Goal: Contribute content

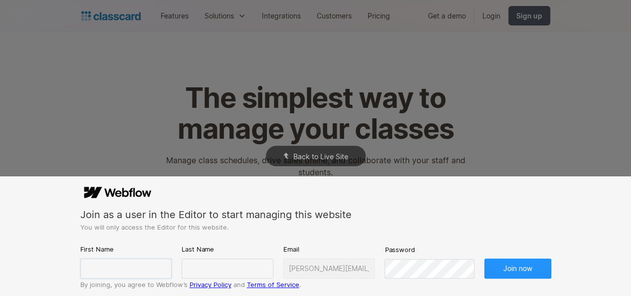
click at [110, 267] on input "text" at bounding box center [126, 268] width 92 height 20
type input "[PERSON_NAME]"
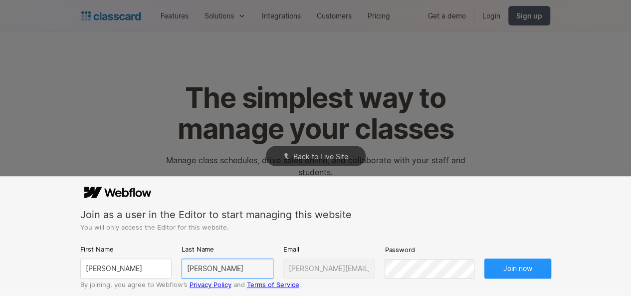
type input "[PERSON_NAME]"
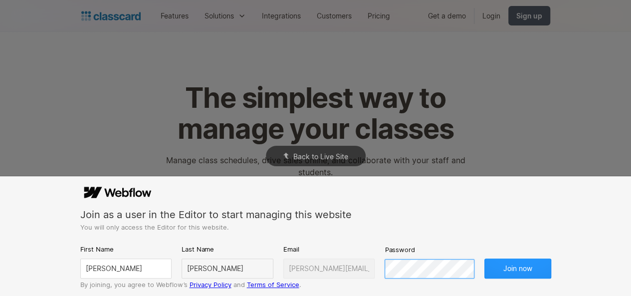
click at [484, 258] on button "Join now" at bounding box center [517, 268] width 67 height 20
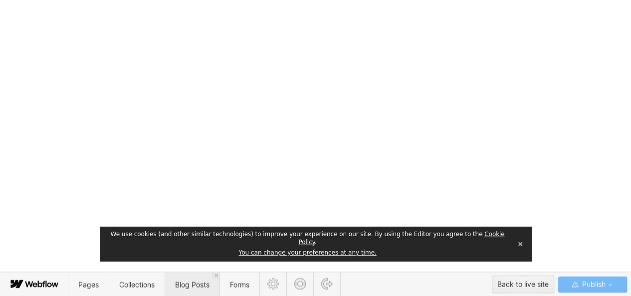
click at [173, 291] on span "Blog Posts" at bounding box center [191, 284] width 55 height 24
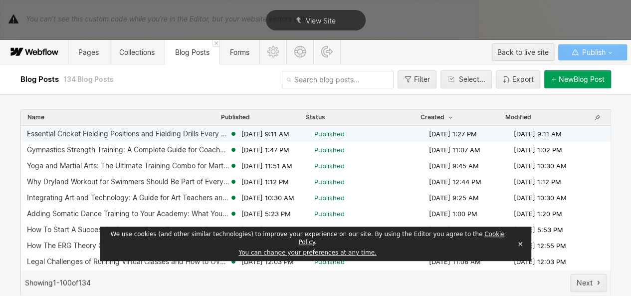
click at [255, 133] on span "[DATE] 9:11 AM" at bounding box center [265, 133] width 48 height 9
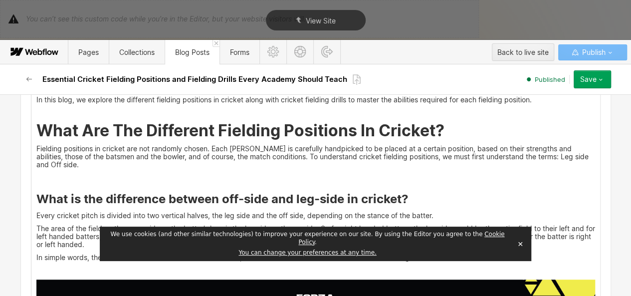
scroll to position [405, 0]
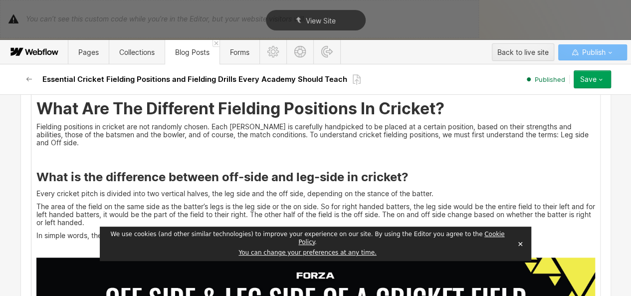
click at [259, 134] on p "Fielding positions in cricket are not randomly chosen. Each [PERSON_NAME] is ca…" at bounding box center [315, 135] width 558 height 24
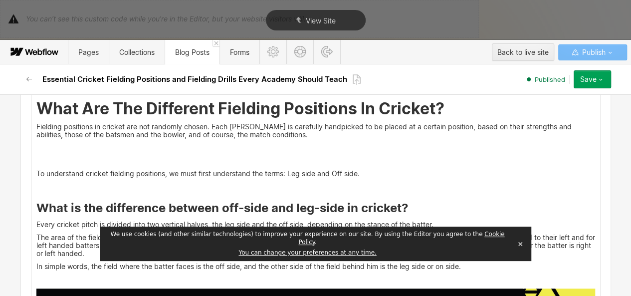
click at [259, 134] on p "Fielding positions in cricket are not randomly chosen. Each [PERSON_NAME] is ca…" at bounding box center [315, 131] width 558 height 16
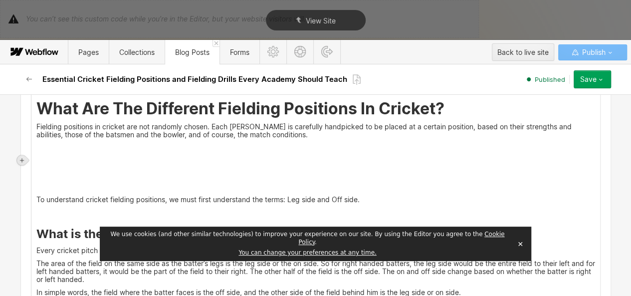
click at [20, 160] on icon at bounding box center [22, 160] width 6 height 6
click at [38, 164] on div at bounding box center [40, 159] width 19 height 15
click at [27, 162] on div at bounding box center [23, 160] width 12 height 14
click at [23, 161] on icon at bounding box center [22, 160] width 6 height 6
click at [25, 162] on div at bounding box center [22, 160] width 10 height 10
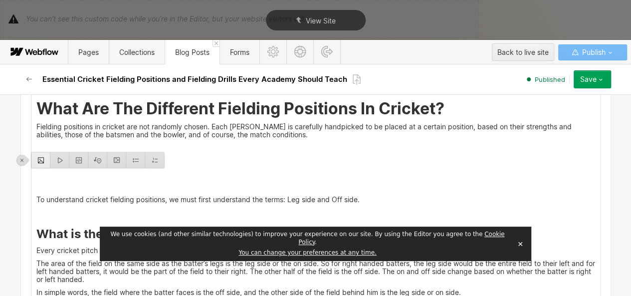
click at [33, 163] on div at bounding box center [40, 159] width 19 height 15
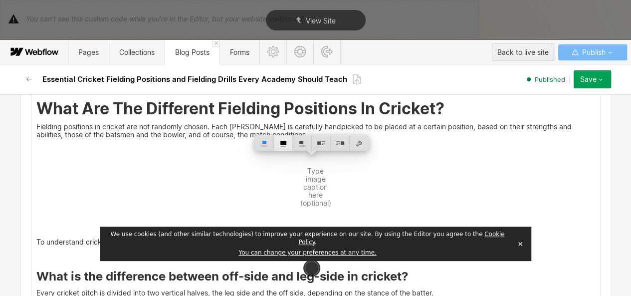
click at [288, 149] on div at bounding box center [283, 142] width 19 height 15
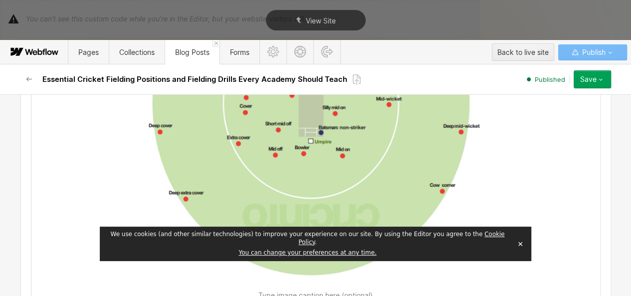
scroll to position [726, 0]
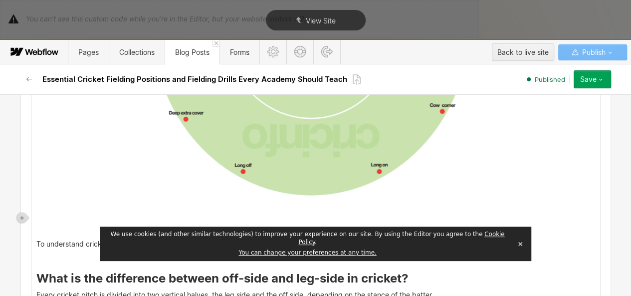
click at [46, 230] on p "‍" at bounding box center [315, 231] width 558 height 8
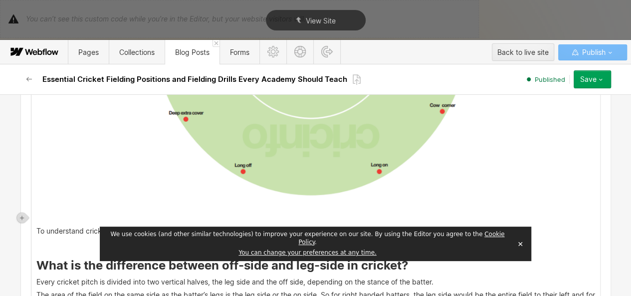
click at [38, 240] on p "‍" at bounding box center [315, 244] width 558 height 8
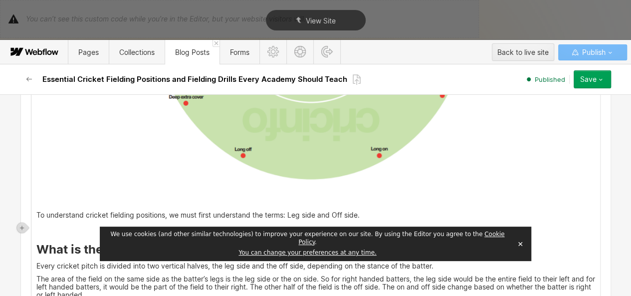
scroll to position [754, 0]
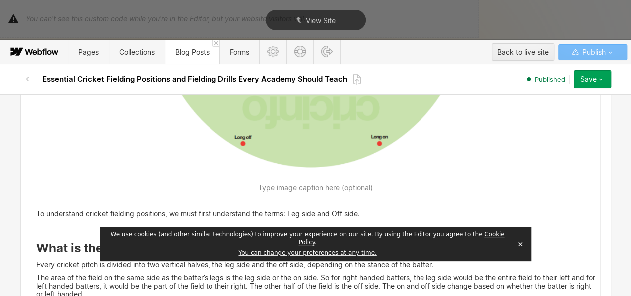
click at [339, 187] on figcaption "[Image source: ESPN Cricinfo" at bounding box center [315, 187] width 558 height 8
drag, startPoint x: 360, startPoint y: 189, endPoint x: 316, endPoint y: 187, distance: 44.4
click at [316, 187] on figcaption "[Image source: ESPN cricinfo" at bounding box center [315, 187] width 558 height 8
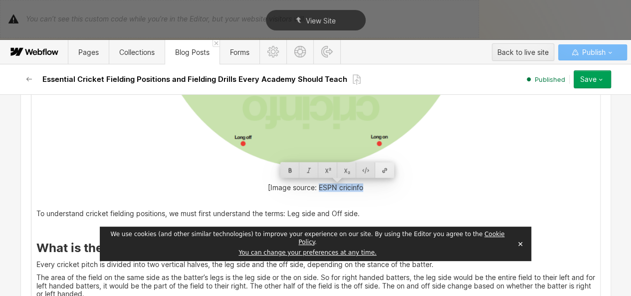
click at [383, 170] on div at bounding box center [384, 169] width 19 height 15
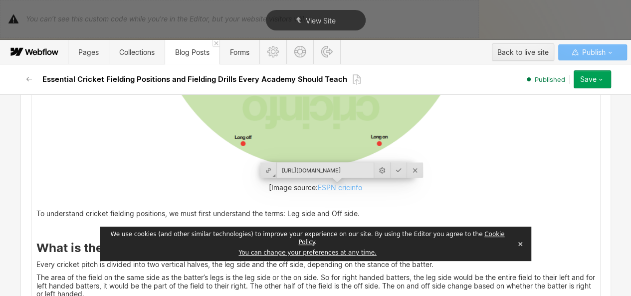
scroll to position [0, 77]
type input "[URL][DOMAIN_NAME]"
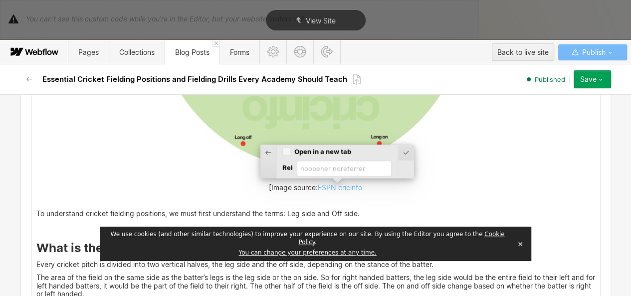
click at [288, 148] on input "Open in a new tab" at bounding box center [286, 151] width 8 height 9
checkbox input "true"
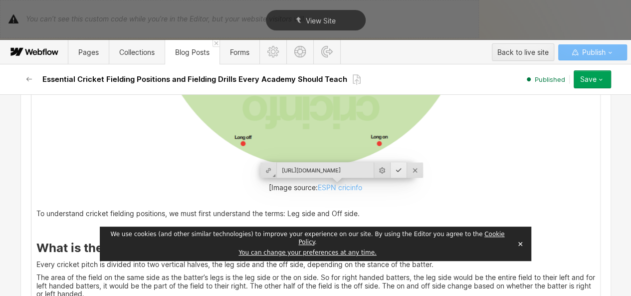
scroll to position [0, 77]
click at [390, 167] on div at bounding box center [398, 169] width 16 height 15
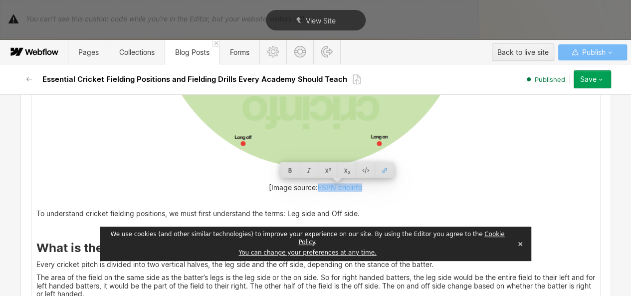
scroll to position [754, 0]
click at [328, 173] on div at bounding box center [327, 169] width 19 height 15
click at [356, 183] on figcaption "[Image source: ESPN cricinfo" at bounding box center [315, 187] width 558 height 8
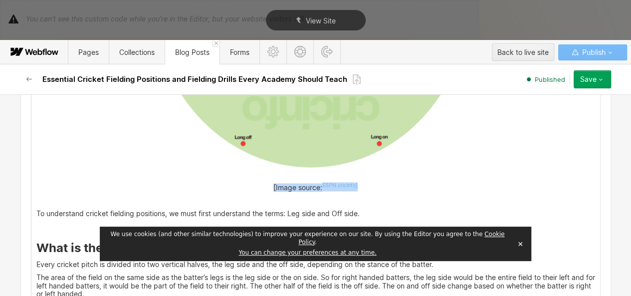
drag, startPoint x: 356, startPoint y: 183, endPoint x: 268, endPoint y: 186, distance: 87.8
click at [268, 186] on figcaption "[Image source: ESPN cricinfo]" at bounding box center [315, 187] width 558 height 8
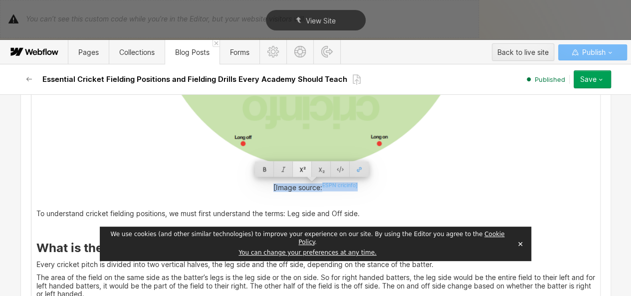
click at [305, 166] on div at bounding box center [302, 168] width 19 height 15
click at [360, 198] on p "‍" at bounding box center [315, 200] width 558 height 8
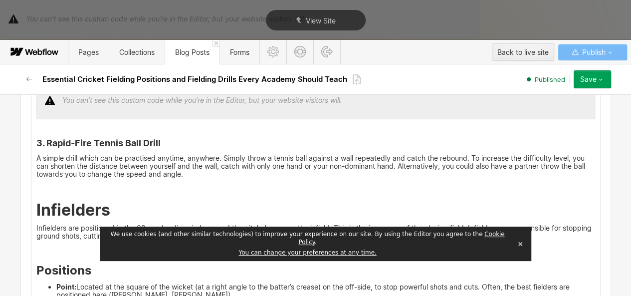
scroll to position [1800, 0]
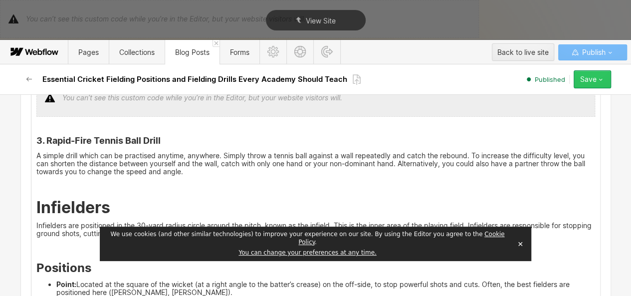
click at [599, 83] on button "Save" at bounding box center [591, 79] width 37 height 18
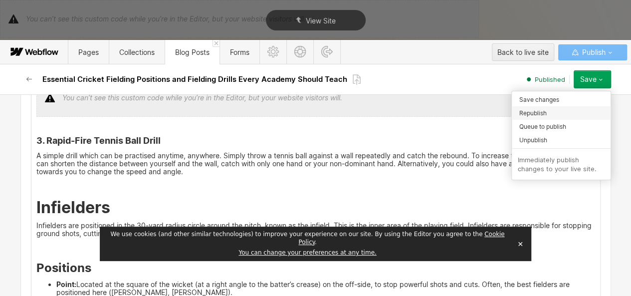
click at [552, 112] on div "Republish" at bounding box center [560, 112] width 99 height 13
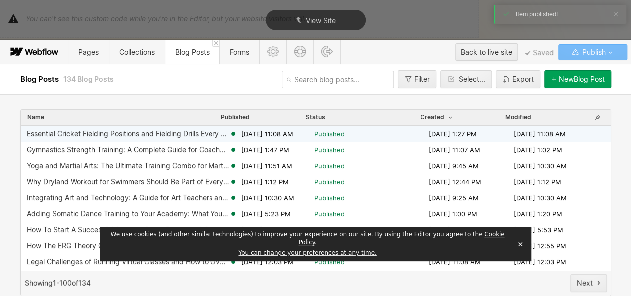
click at [269, 133] on span "[DATE] 11:08 AM" at bounding box center [267, 133] width 52 height 9
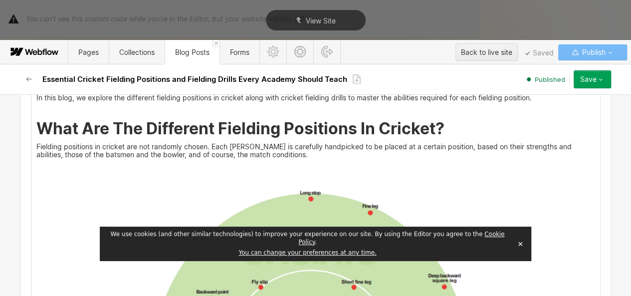
click at [233, 165] on p "‍" at bounding box center [315, 167] width 558 height 8
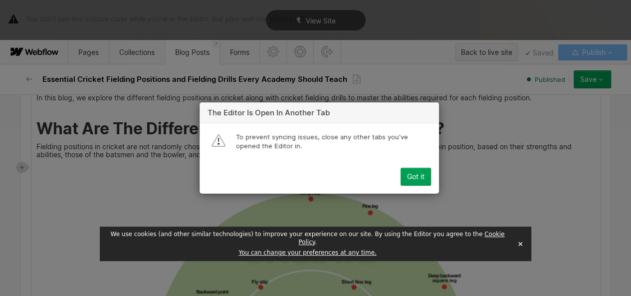
scroll to position [385, 0]
click at [422, 175] on div "Got it" at bounding box center [415, 176] width 17 height 8
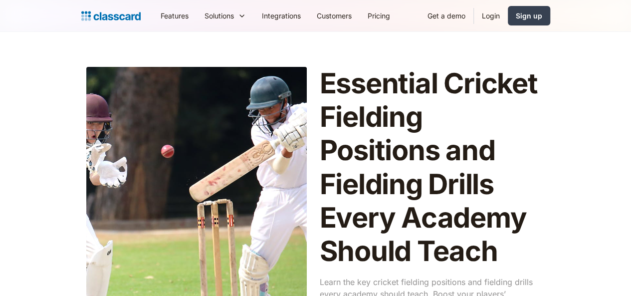
click at [150, 86] on div at bounding box center [196, 206] width 220 height 279
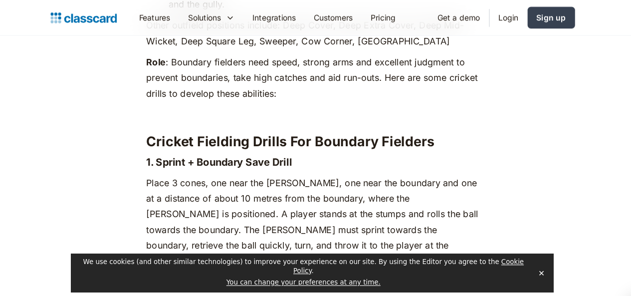
scroll to position [4354, 0]
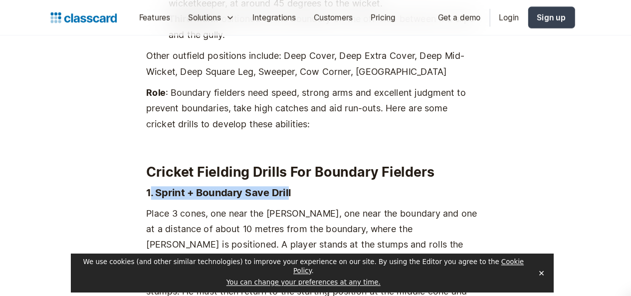
drag, startPoint x: 289, startPoint y: 62, endPoint x: 163, endPoint y: 62, distance: 125.6
click at [167, 166] on h4 "1. Sprint + Boundary Save Drill" at bounding box center [315, 172] width 297 height 12
copy h4 ". Sprint + Boundary Save Dril"
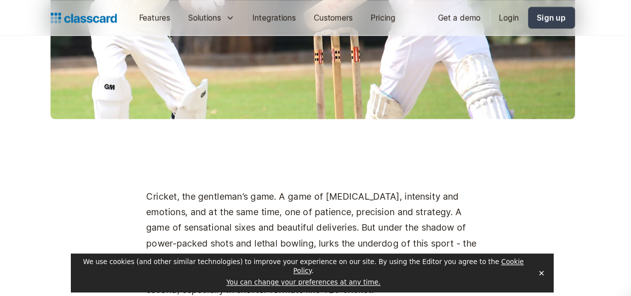
scroll to position [369, 0]
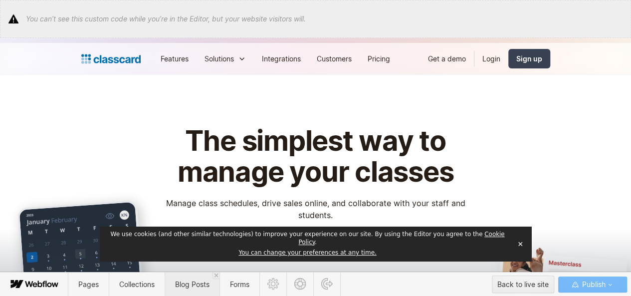
click at [191, 280] on span "Blog Posts" at bounding box center [192, 284] width 34 height 8
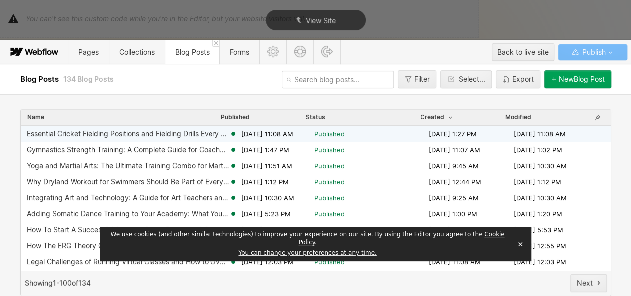
click at [241, 131] on span "Sep 22, 2025 11:08 AM" at bounding box center [267, 133] width 52 height 9
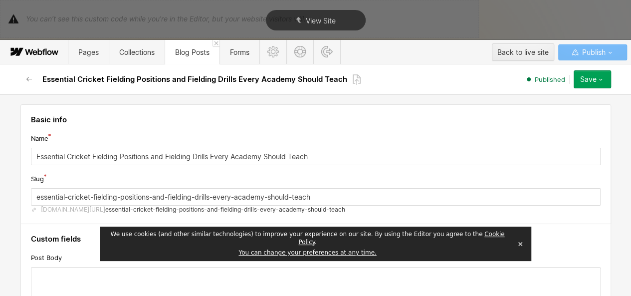
click at [518, 248] on button "✕" at bounding box center [520, 243] width 14 height 15
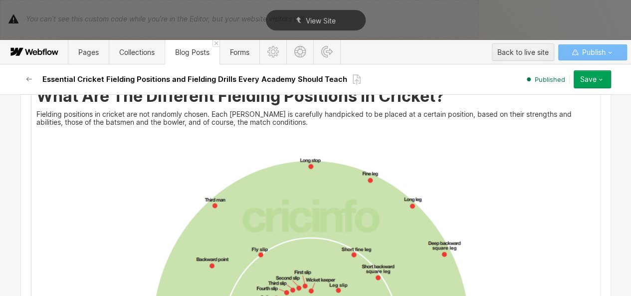
scroll to position [415, 0]
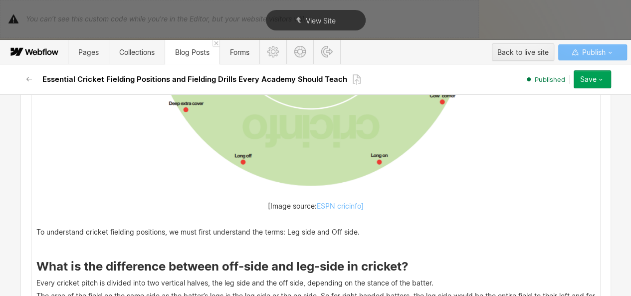
click at [197, 230] on p "To understand cricket fielding positions, we must first understand the terms: L…" at bounding box center [315, 232] width 558 height 8
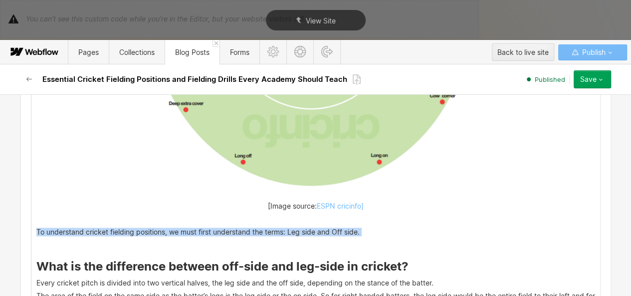
click at [197, 230] on p "To understand cricket fielding positions, we must first understand the terms: L…" at bounding box center [315, 232] width 558 height 8
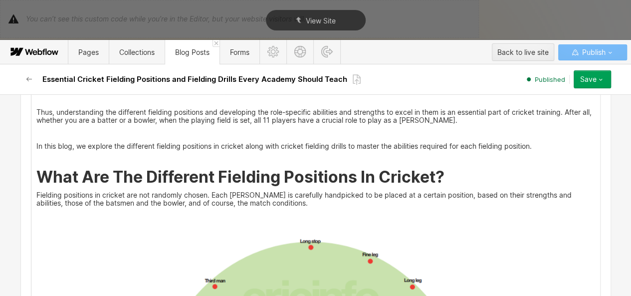
scroll to position [334, 0]
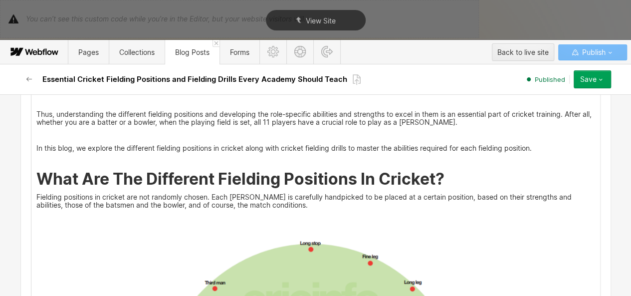
click at [270, 203] on p "Fielding positions in cricket are not randomly chosen. Each fielder is carefull…" at bounding box center [315, 201] width 558 height 16
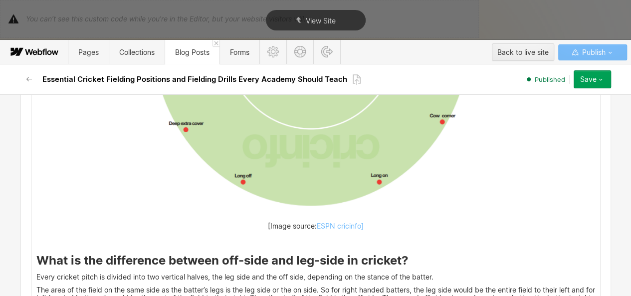
scroll to position [726, 0]
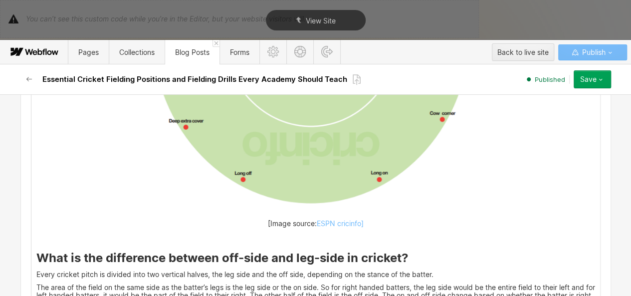
click at [167, 232] on p "‍" at bounding box center [315, 236] width 558 height 8
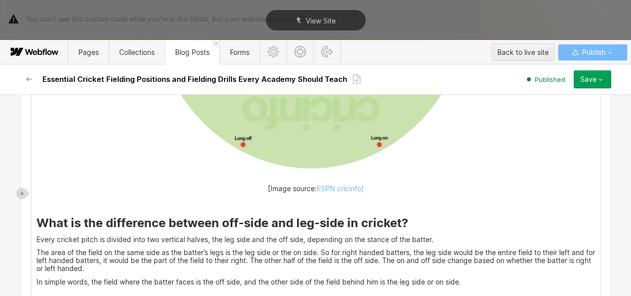
scroll to position [776, 0]
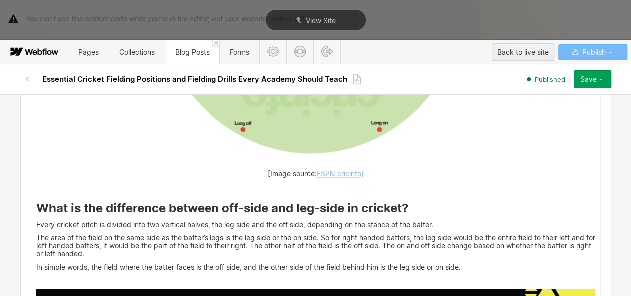
click at [329, 169] on link "ESPN cricinfo]" at bounding box center [340, 173] width 47 height 8
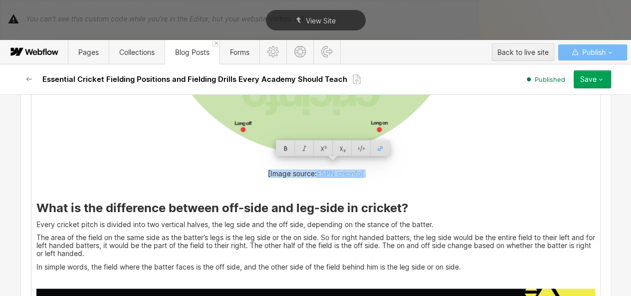
click at [329, 169] on link "ESPN cricinfo]" at bounding box center [340, 173] width 47 height 8
click at [304, 145] on div at bounding box center [302, 147] width 19 height 15
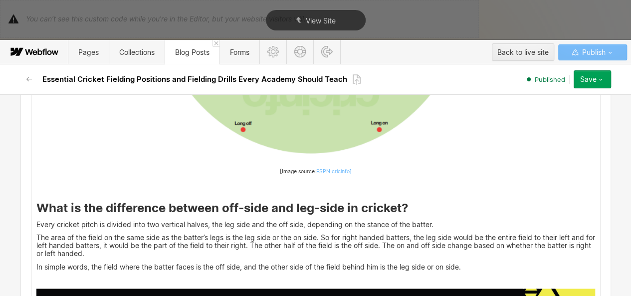
click at [313, 200] on strong "What is the difference between off-side and leg-side in cricket?" at bounding box center [222, 207] width 372 height 14
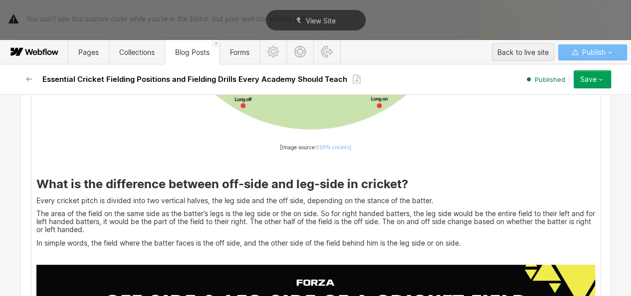
scroll to position [813, 0]
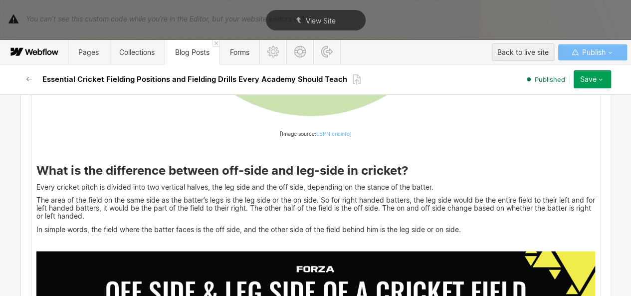
click at [437, 183] on p "Every cricket pitch is divided into two vertical halves, the leg side and the o…" at bounding box center [315, 187] width 558 height 8
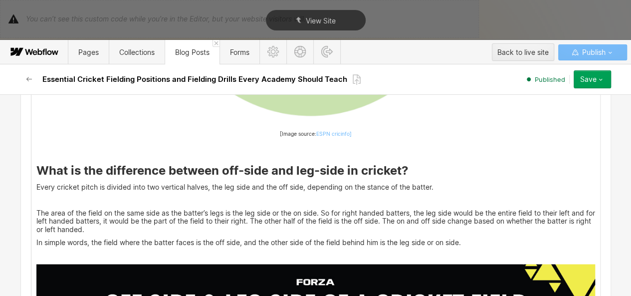
click at [266, 219] on p "The area of the field on the same side as the batter’s legs is the leg side or …" at bounding box center [315, 221] width 558 height 24
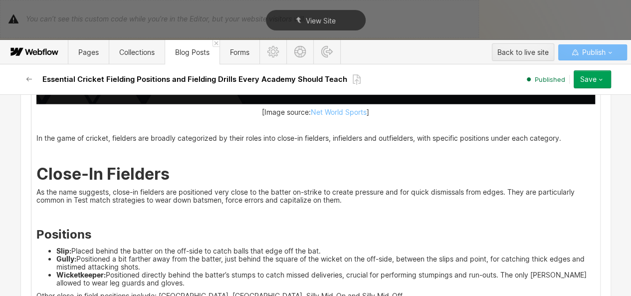
scroll to position [1393, 0]
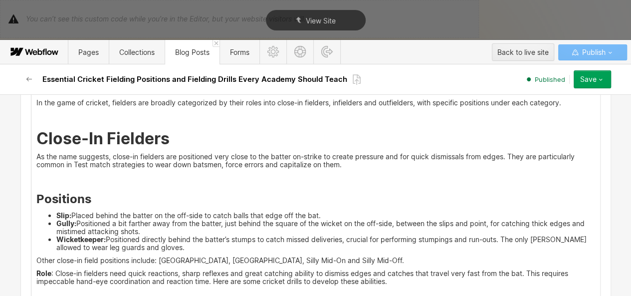
click at [156, 240] on li "Wicketkeeper: Positioned directly behind the batter’s stumps to catch missed de…" at bounding box center [325, 243] width 538 height 16
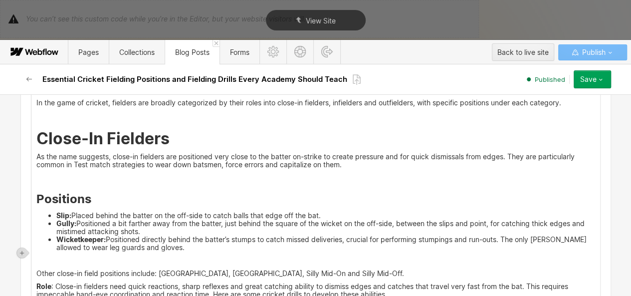
scroll to position [1455, 0]
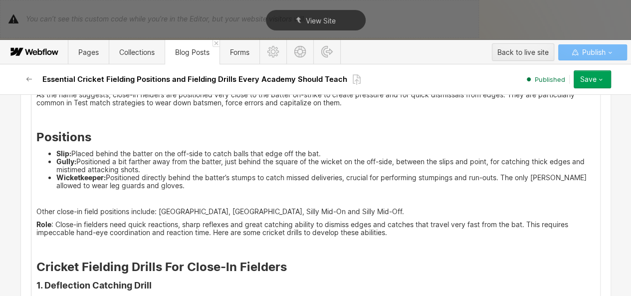
click at [348, 207] on p "Other close-in field positions include: [GEOGRAPHIC_DATA], [GEOGRAPHIC_DATA], S…" at bounding box center [315, 211] width 558 height 8
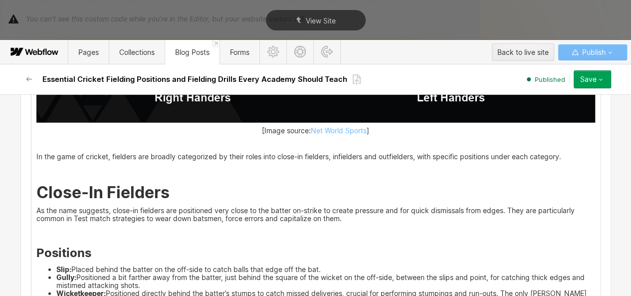
scroll to position [1339, 0]
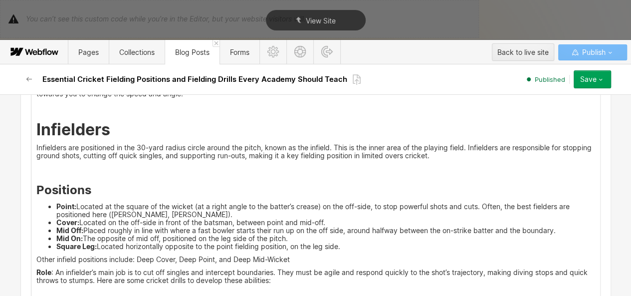
scroll to position [1952, 0]
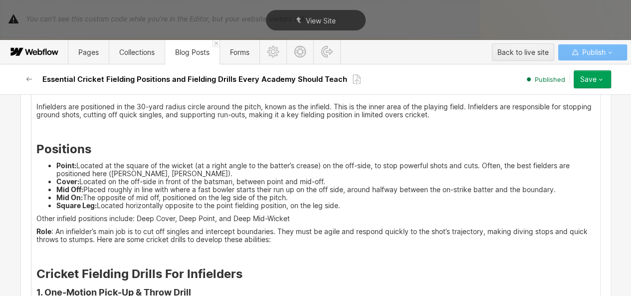
click at [352, 201] on li "Square Leg: Located horizontally opposite to the point fielding position, on th…" at bounding box center [325, 205] width 538 height 8
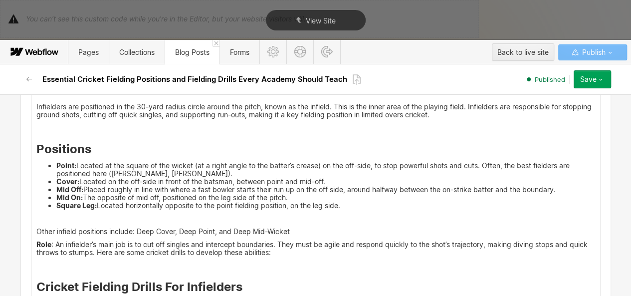
click at [294, 227] on p "Other infield positions include: Deep Cover, Deep Point, and Deep Mid-Wicket" at bounding box center [315, 231] width 558 height 8
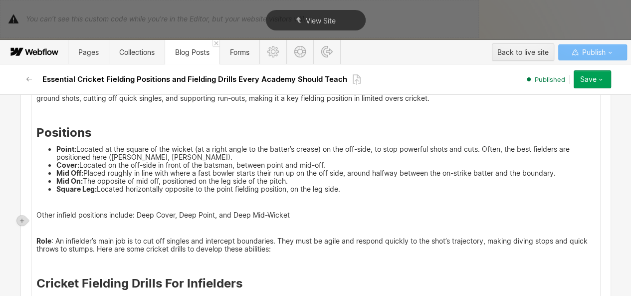
scroll to position [1981, 0]
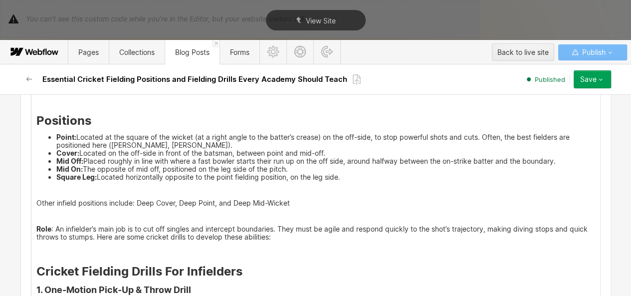
click at [285, 202] on div "Cricket, the gentleman’s game. A game of [MEDICAL_DATA], intensity and emotions…" at bounding box center [315, 267] width 568 height 3962
click at [290, 199] on p "Other infield positions include: Deep Cover, Deep Point, and Deep Mid-Wicket" at bounding box center [315, 203] width 558 height 8
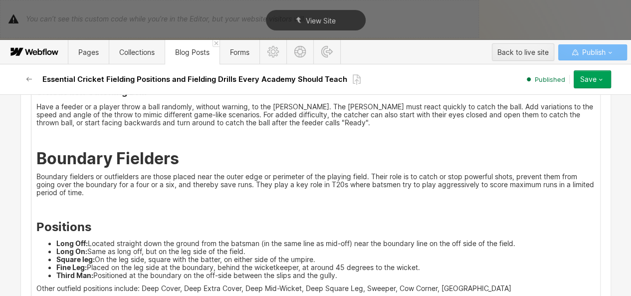
scroll to position [2402, 0]
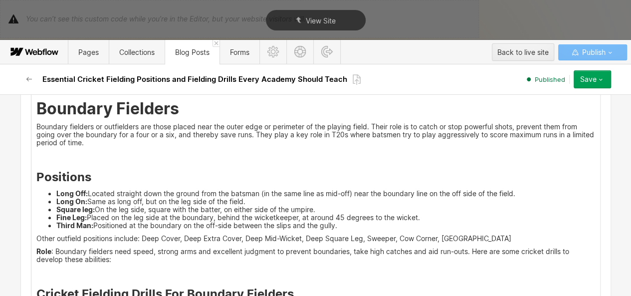
click at [357, 221] on li "Third Man: Positioned at the boundary on the off-side between the slips and the…" at bounding box center [325, 225] width 538 height 8
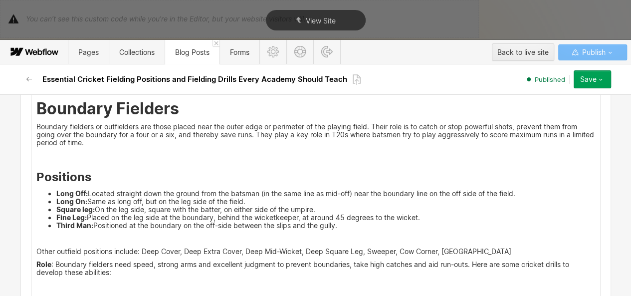
click at [476, 247] on p "Other outfield positions include: Deep Cover, Deep Extra Cover, Deep Mid-Wicket…" at bounding box center [315, 251] width 558 height 8
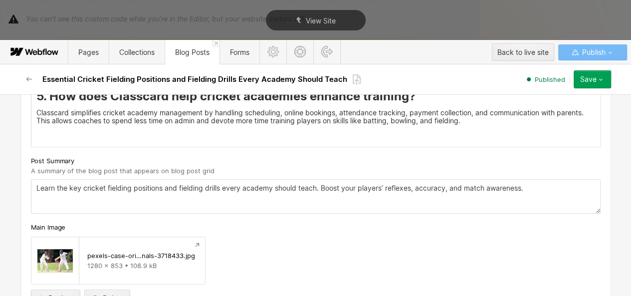
scroll to position [4108, 0]
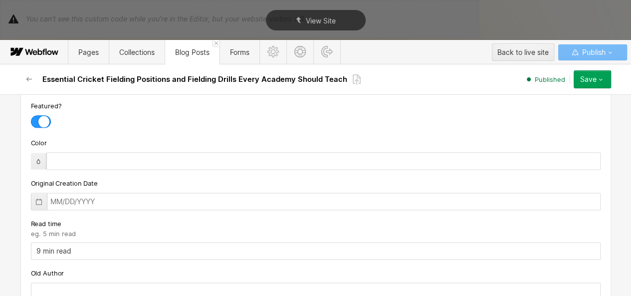
scroll to position [4451, 0]
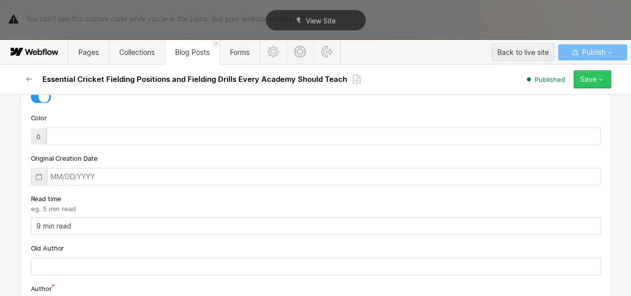
click at [606, 79] on button "Save" at bounding box center [591, 79] width 37 height 18
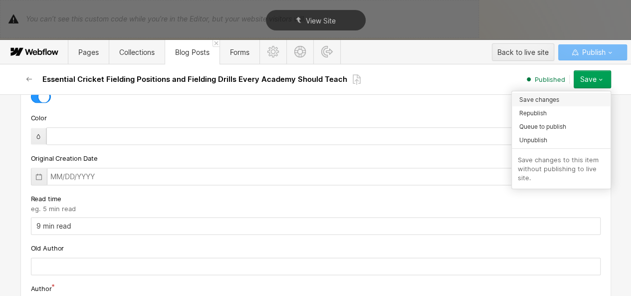
click at [549, 103] on span "Save changes" at bounding box center [539, 99] width 40 height 9
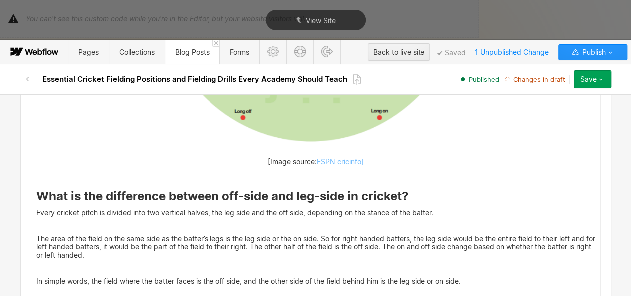
scroll to position [788, 0]
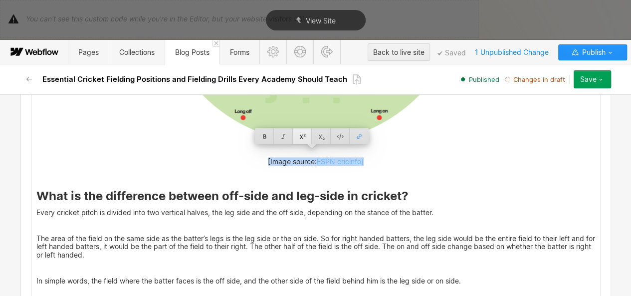
click at [304, 136] on div at bounding box center [302, 135] width 19 height 15
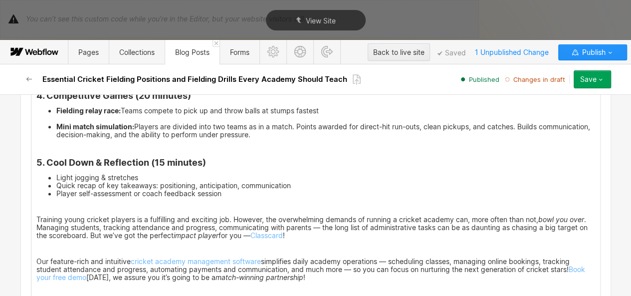
scroll to position [4422, 0]
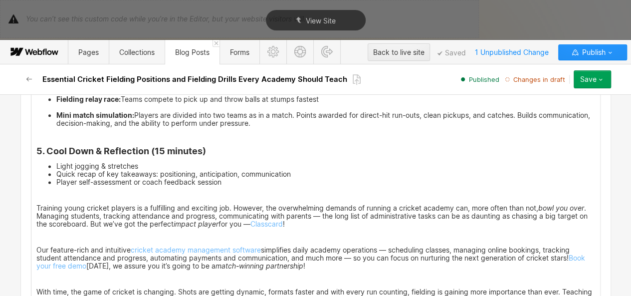
click at [241, 178] on li "Player self-assessment or coach feedback session" at bounding box center [325, 182] width 538 height 8
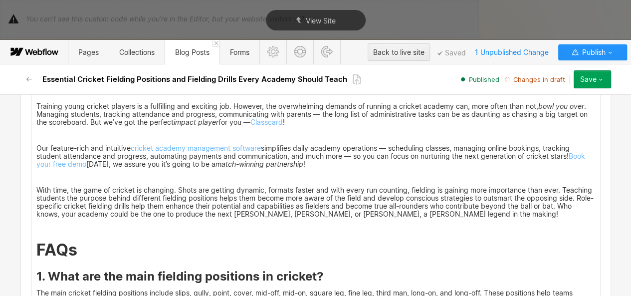
scroll to position [4537, 0]
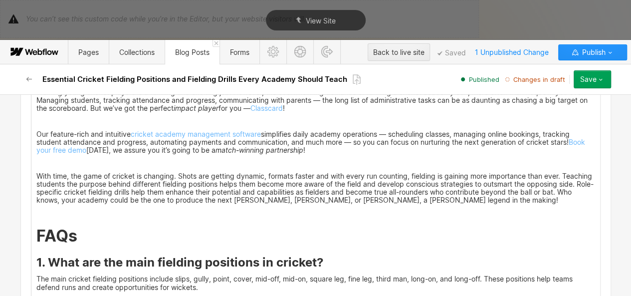
click at [46, 209] on p "‍" at bounding box center [315, 213] width 558 height 8
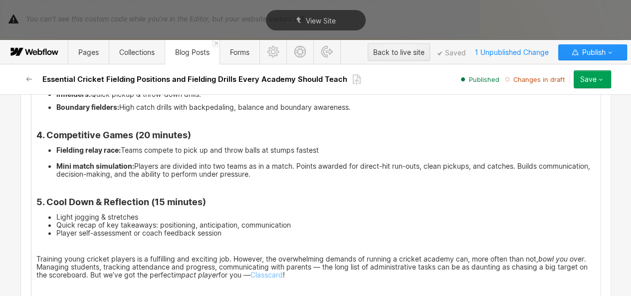
scroll to position [4371, 0]
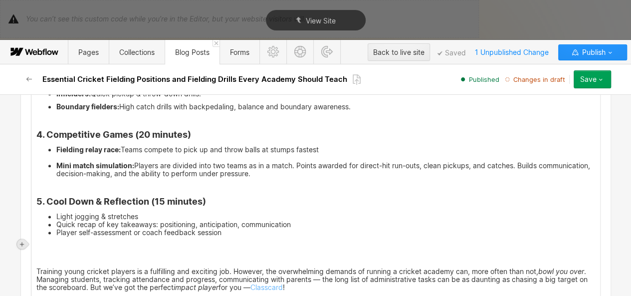
click at [19, 246] on icon at bounding box center [22, 244] width 6 height 6
click at [36, 245] on div at bounding box center [40, 243] width 19 height 15
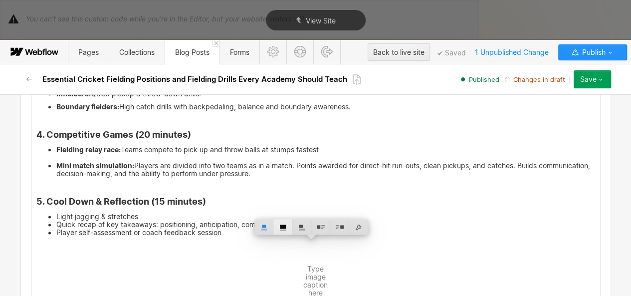
click at [277, 223] on div at bounding box center [282, 226] width 19 height 15
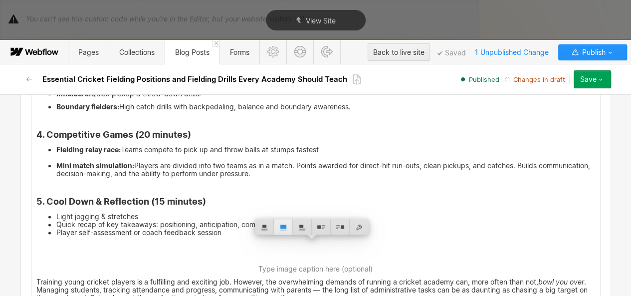
click at [279, 224] on div at bounding box center [283, 226] width 19 height 15
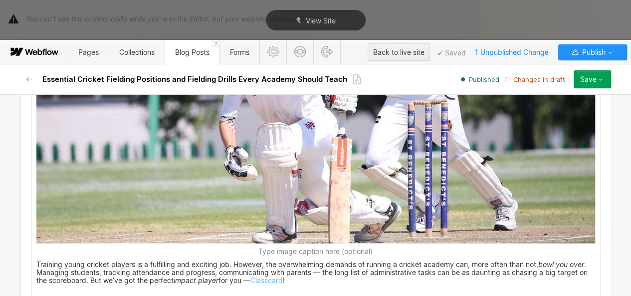
scroll to position [4757, 0]
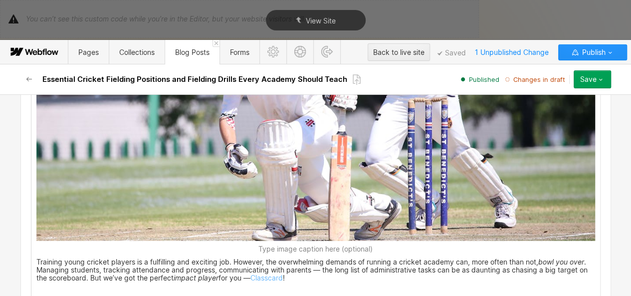
click at [91, 226] on figure "Type image caption here (optional)" at bounding box center [315, 60] width 558 height 384
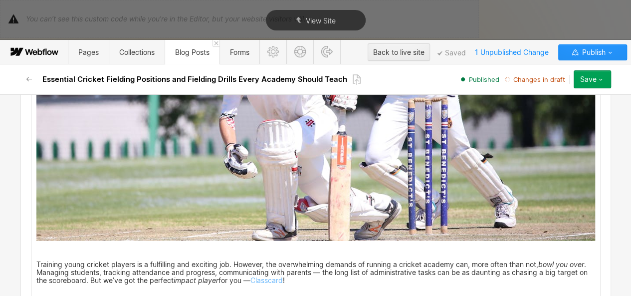
click at [231, 213] on img at bounding box center [315, 54] width 558 height 372
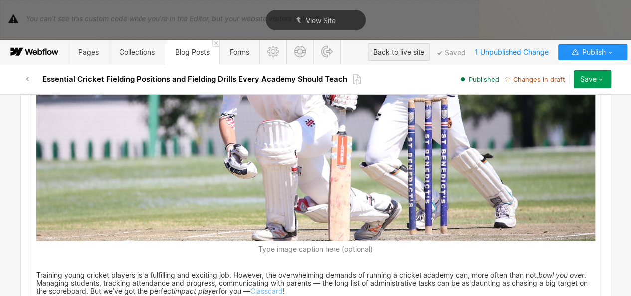
click at [194, 270] on p "Training young cricket players is a fulfilling and exciting job. However, the o…" at bounding box center [315, 282] width 558 height 24
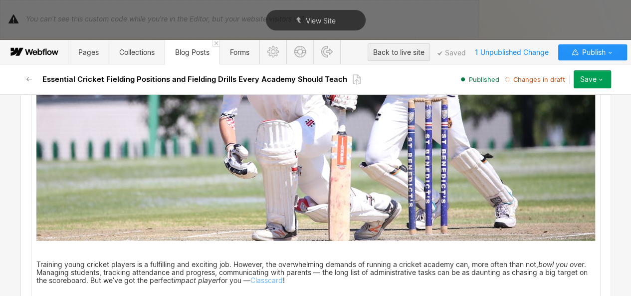
click at [99, 266] on p "Training young cricket players is a fulfilling and exciting job. However, the o…" at bounding box center [315, 272] width 558 height 24
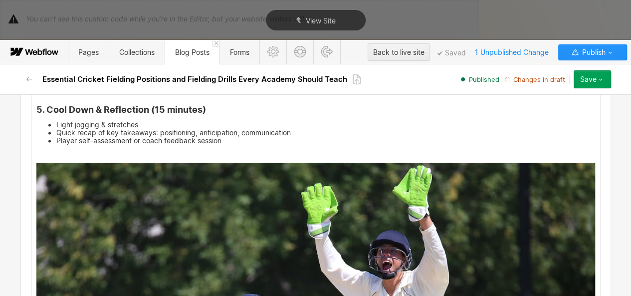
scroll to position [4462, 0]
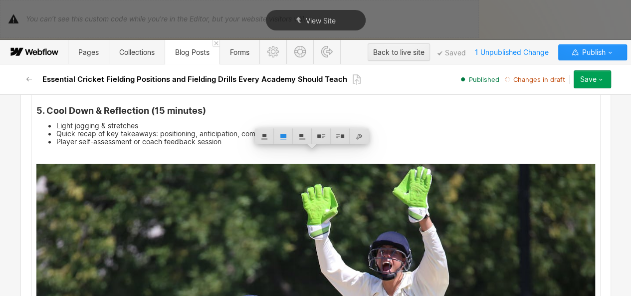
click at [358, 132] on div at bounding box center [358, 135] width 19 height 15
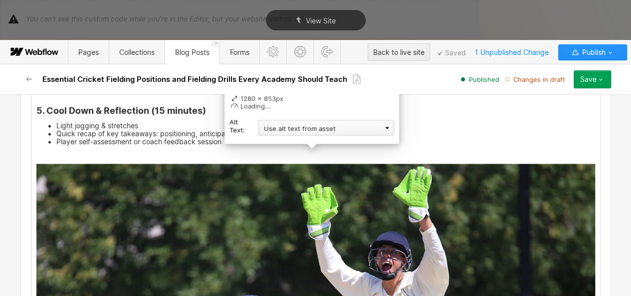
click at [344, 127] on div "Use alt text from asset" at bounding box center [326, 127] width 136 height 15
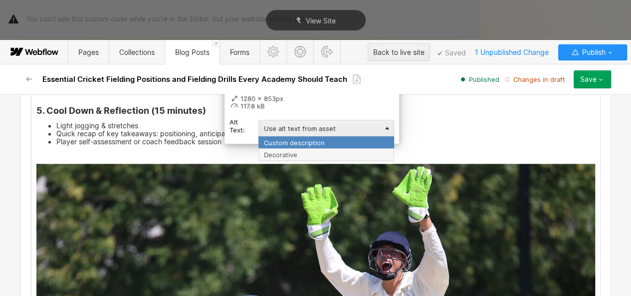
click at [310, 139] on div "Custom description" at bounding box center [326, 142] width 136 height 12
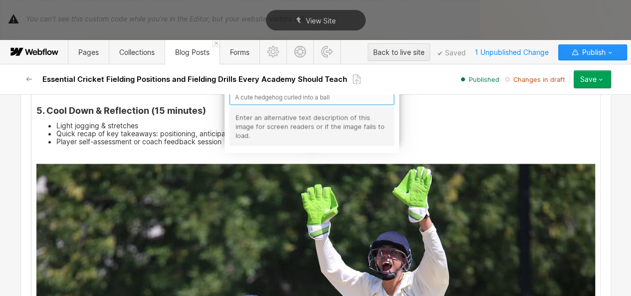
click at [278, 95] on input "text" at bounding box center [311, 96] width 164 height 15
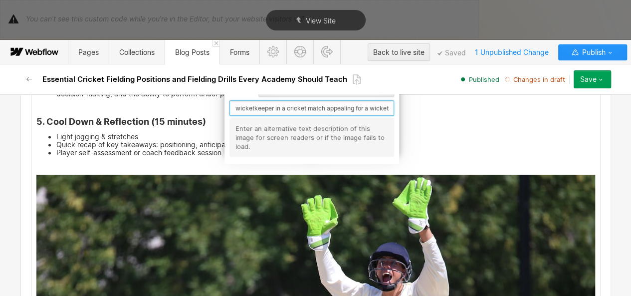
scroll to position [0, 10]
click at [272, 108] on input "the wicketkeeper in a cricket match appealing for a wicket" at bounding box center [311, 107] width 164 height 15
click at [325, 107] on input "the wicketkeeper in a cricket match appealing for a wicket" at bounding box center [311, 107] width 164 height 15
type input "the wicketkeeper in a cricket match standing behind the batsman and the stumps …"
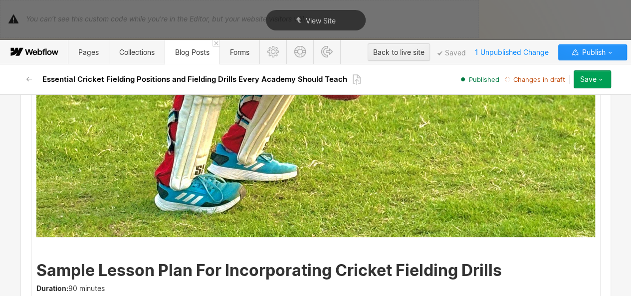
scroll to position [3987, 0]
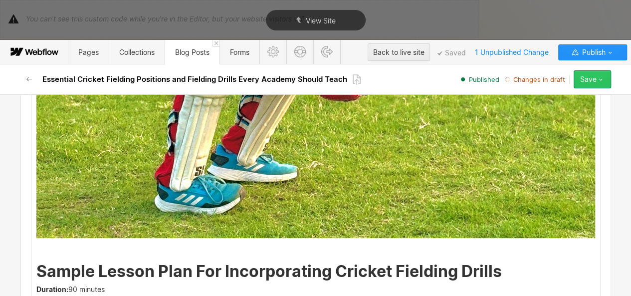
click at [582, 81] on div "Save" at bounding box center [588, 79] width 16 height 8
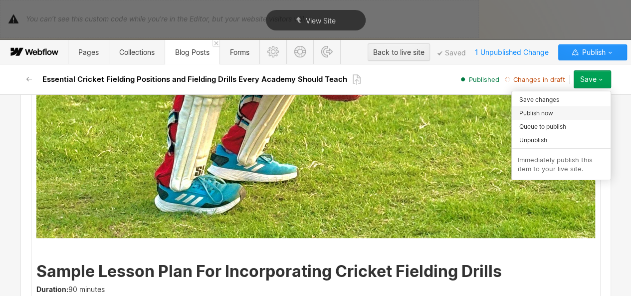
click at [564, 109] on div "Publish now" at bounding box center [560, 112] width 99 height 13
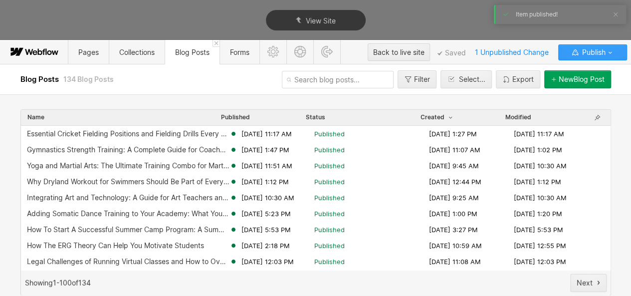
click at [591, 53] on span "Publish" at bounding box center [591, 52] width 25 height 15
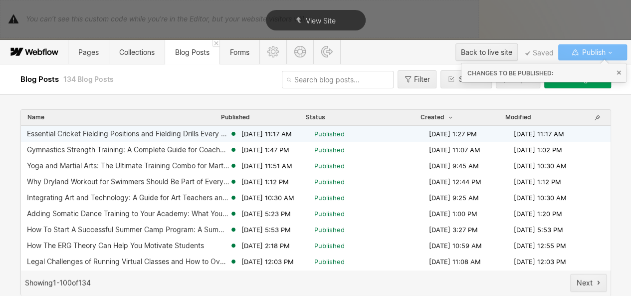
click at [242, 133] on span "Sep 22, 2025 11:17 AM" at bounding box center [266, 133] width 50 height 9
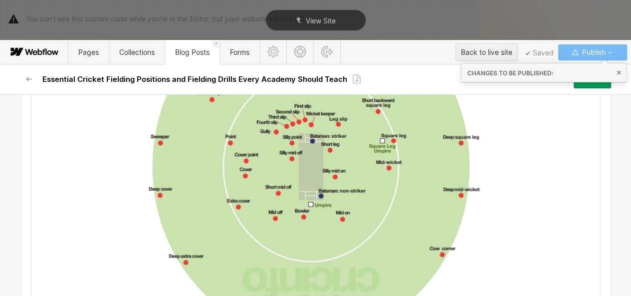
scroll to position [748, 0]
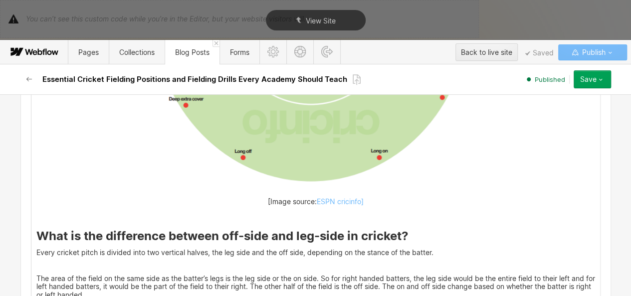
click at [36, 228] on strong "What is the difference between off-side and leg-side in cricket?" at bounding box center [222, 235] width 372 height 14
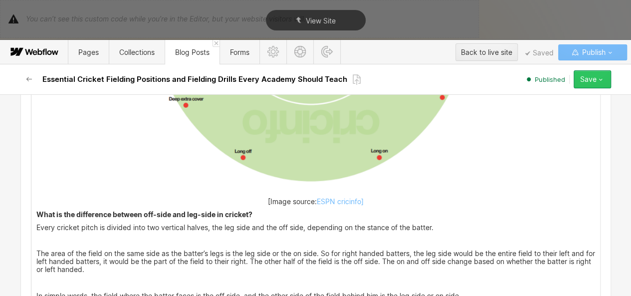
click at [589, 84] on button "Save" at bounding box center [591, 79] width 37 height 18
click at [217, 44] on icon at bounding box center [216, 43] width 4 height 4
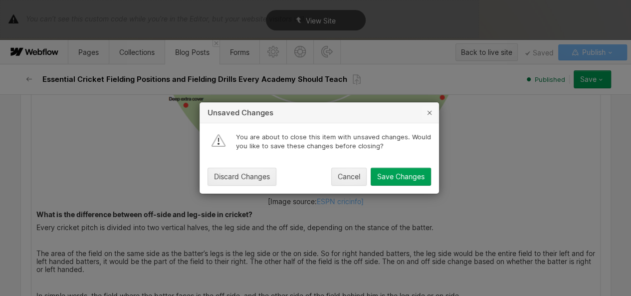
click at [429, 114] on icon "button" at bounding box center [429, 112] width 8 height 8
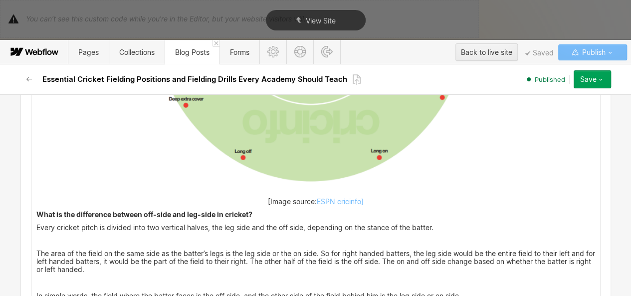
click at [27, 76] on icon "button" at bounding box center [29, 79] width 8 height 8
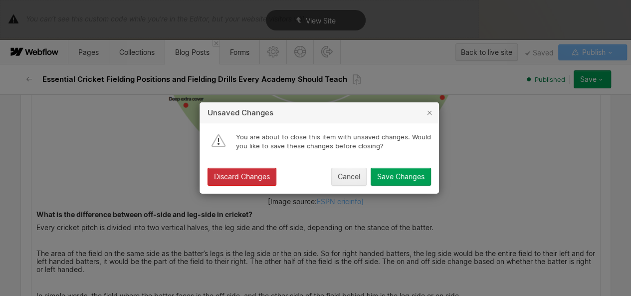
click at [256, 172] on button "Discard Changes" at bounding box center [241, 176] width 69 height 18
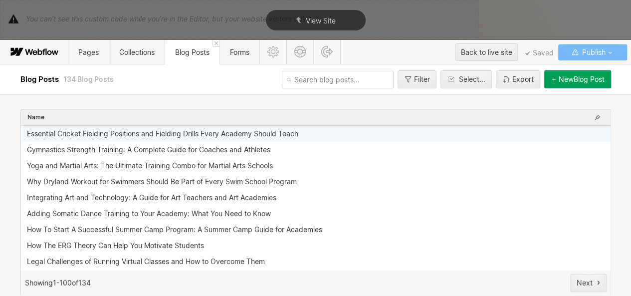
click at [331, 132] on div "Essential Cricket Fielding Positions and Fielding Drills Every Academy Should T…" at bounding box center [312, 134] width 571 height 8
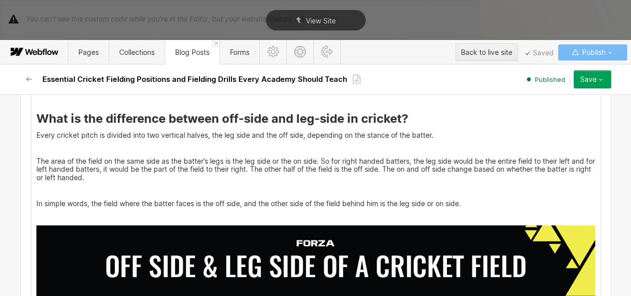
scroll to position [878, 0]
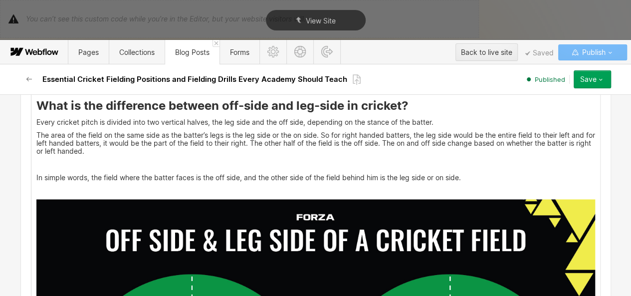
click at [36, 160] on p "‍" at bounding box center [315, 164] width 558 height 8
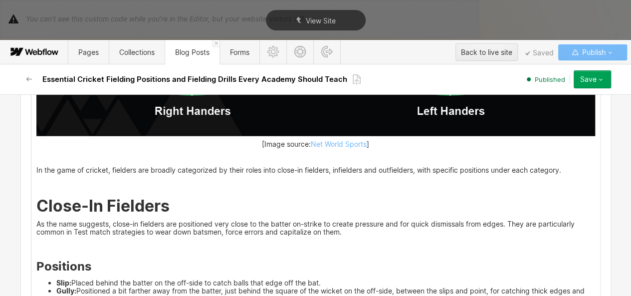
scroll to position [1368, 0]
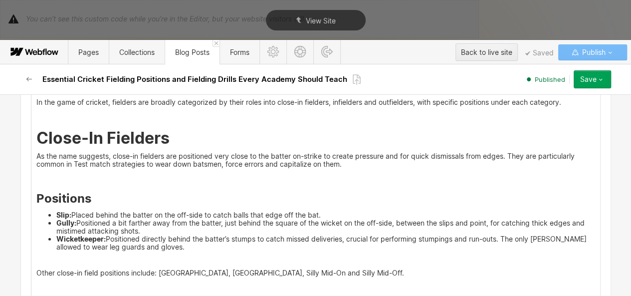
click at [50, 256] on p "‍" at bounding box center [315, 260] width 558 height 8
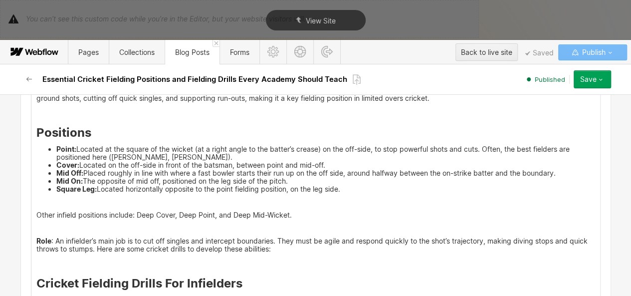
scroll to position [1930, 0]
click at [91, 197] on p "‍" at bounding box center [315, 201] width 558 height 8
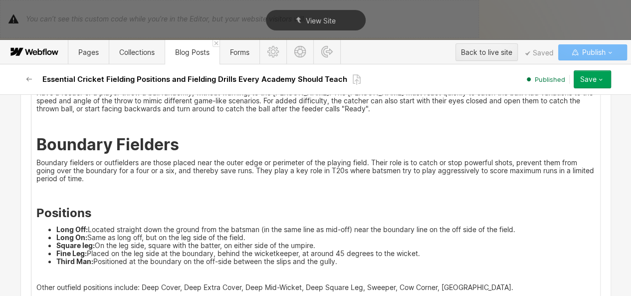
scroll to position [2332, 0]
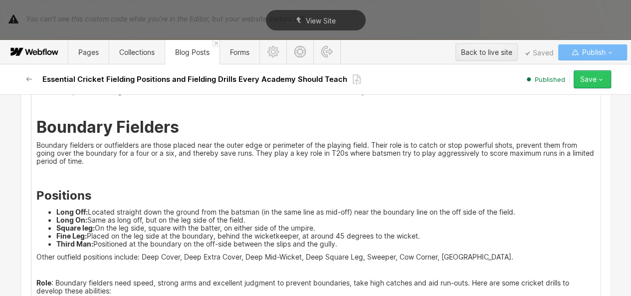
click at [596, 83] on button "Save" at bounding box center [591, 79] width 37 height 18
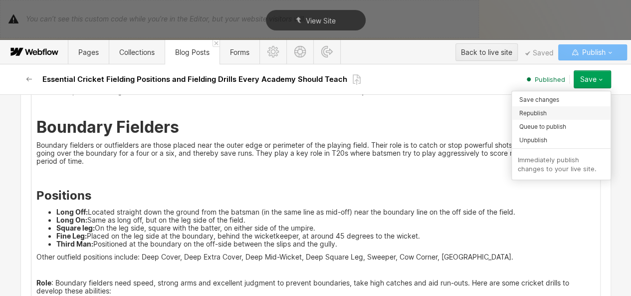
click at [547, 115] on div "Republish" at bounding box center [560, 112] width 99 height 13
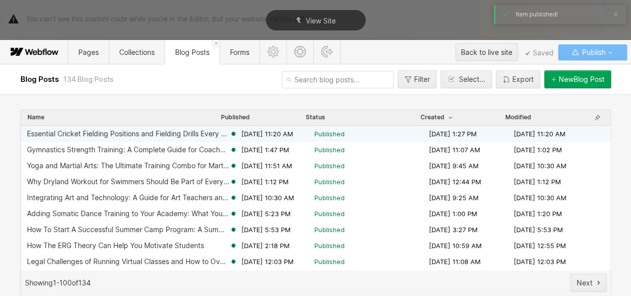
click at [203, 134] on div "Essential Cricket Fielding Positions and Fielding Drills Every Academy Should T…" at bounding box center [128, 134] width 202 height 8
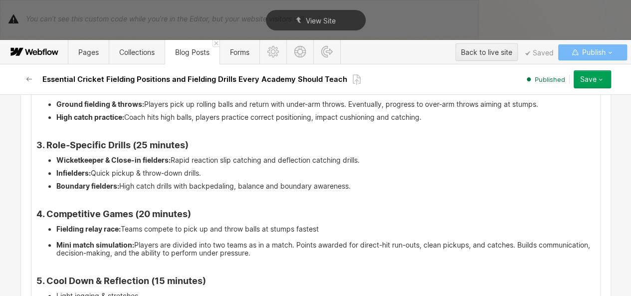
scroll to position [4227, 0]
click at [37, 228] on ul "Fielding relay race: Teams compete to pick up and throw balls at stumps fastest…" at bounding box center [315, 241] width 558 height 32
click at [51, 230] on ul "Fielding relay race: Teams compete to pick up and throw balls at stumps fastest…" at bounding box center [315, 241] width 558 height 32
click at [56, 225] on li "Fielding relay race: Teams compete to pick up and throw balls at stumps fastest…" at bounding box center [325, 241] width 538 height 32
click at [56, 241] on strong "Mini match simulation:" at bounding box center [95, 245] width 78 height 8
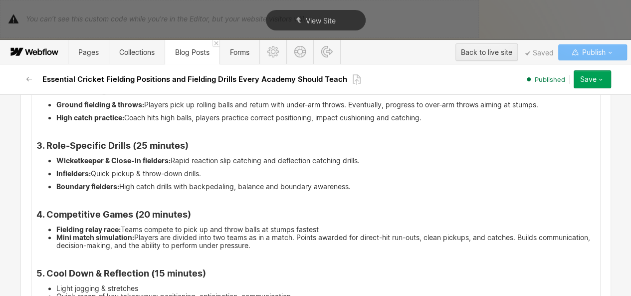
click at [323, 225] on li "Fielding relay race: Teams compete to pick up and throw balls at stumps fastest" at bounding box center [325, 229] width 538 height 8
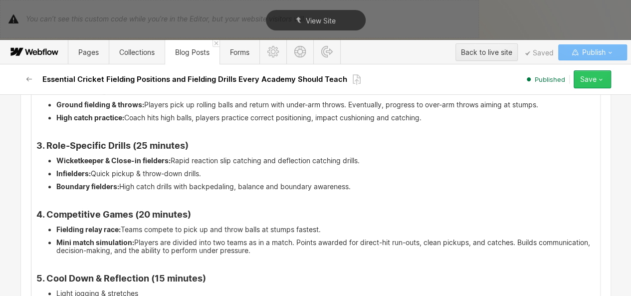
click at [592, 79] on div "Save" at bounding box center [588, 79] width 16 height 8
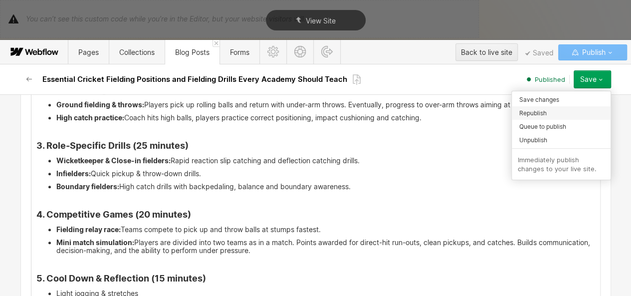
click at [544, 109] on span "Republish" at bounding box center [532, 112] width 27 height 9
